Goal: Task Accomplishment & Management: Use online tool/utility

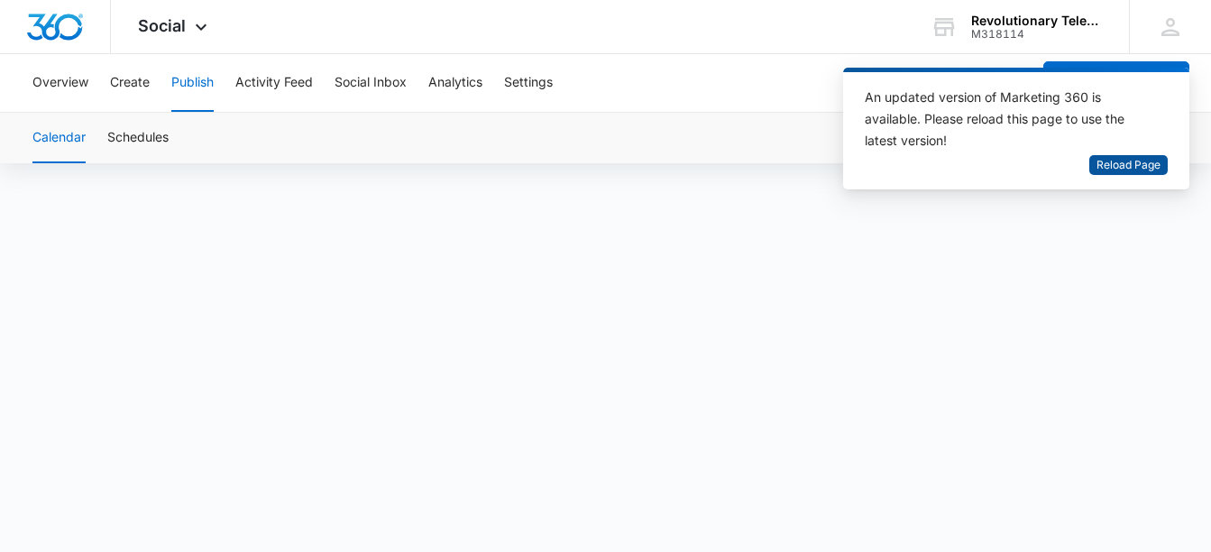
click at [1125, 168] on span "Reload Page" at bounding box center [1128, 165] width 64 height 17
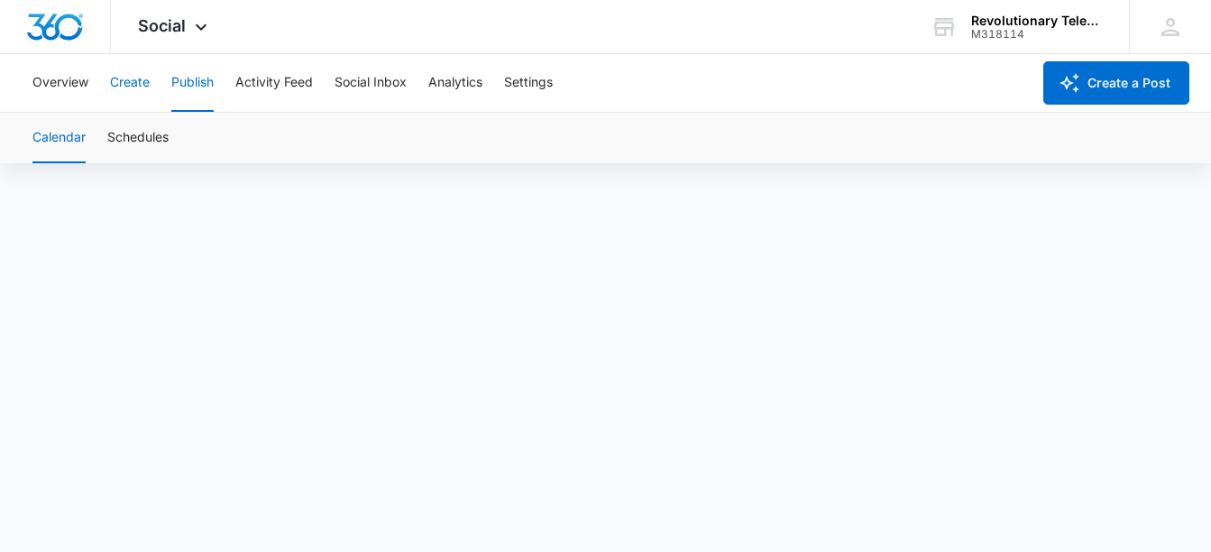
click at [123, 82] on button "Create" at bounding box center [130, 83] width 40 height 58
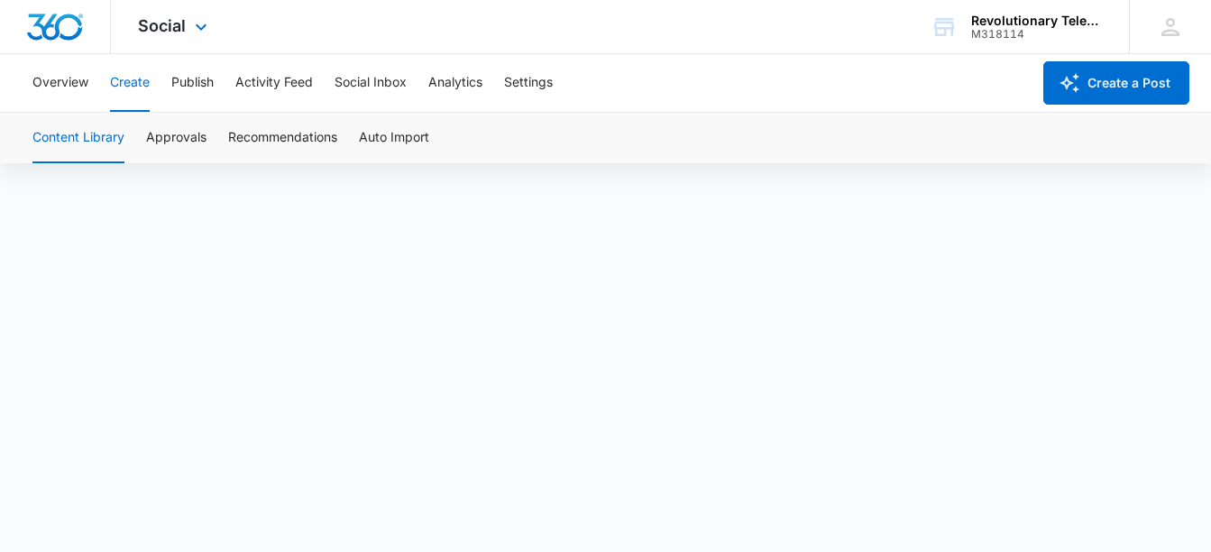
scroll to position [13, 0]
click at [69, 82] on button "Overview" at bounding box center [60, 83] width 56 height 58
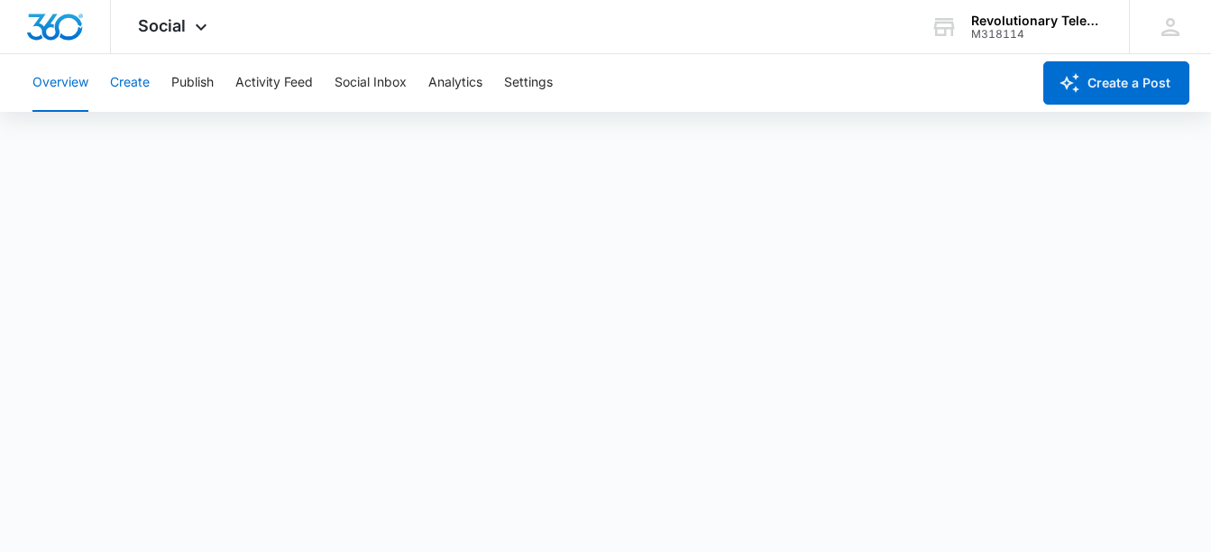
click at [138, 82] on button "Create" at bounding box center [130, 83] width 40 height 58
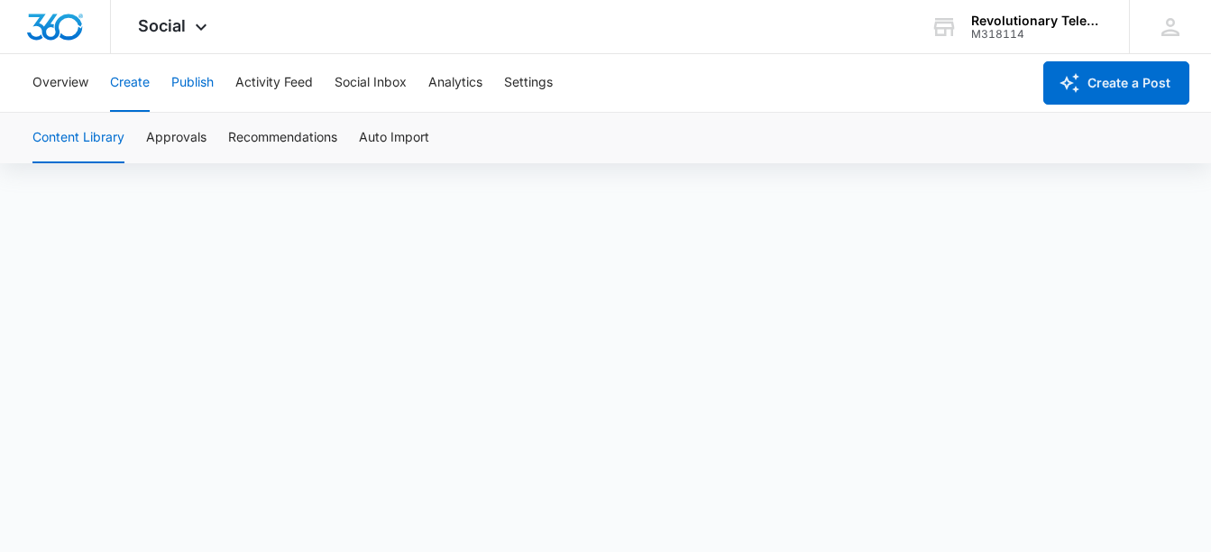
click at [199, 86] on button "Publish" at bounding box center [192, 83] width 42 height 58
